Goal: Check status: Check status

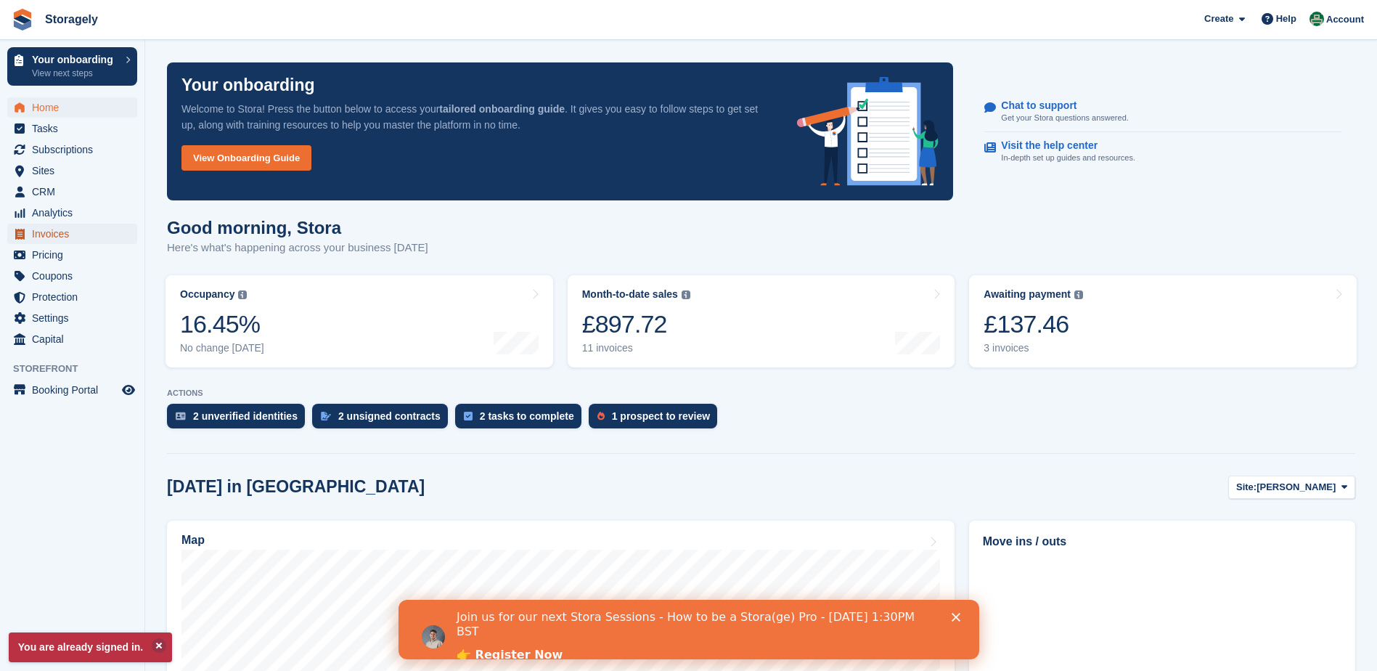
click at [65, 227] on span "Invoices" at bounding box center [75, 234] width 87 height 20
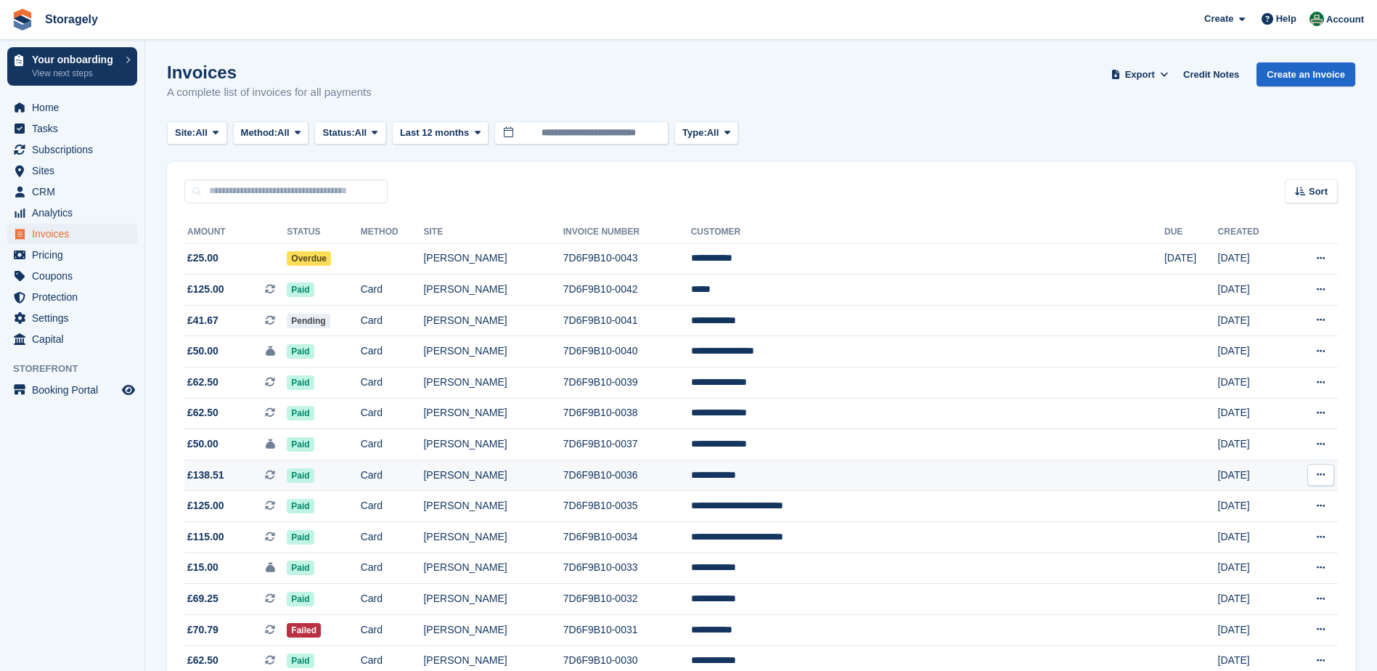
click at [225, 470] on span "£138.51 This is a recurring subscription invoice." at bounding box center [235, 475] width 102 height 15
